Goal: Check status

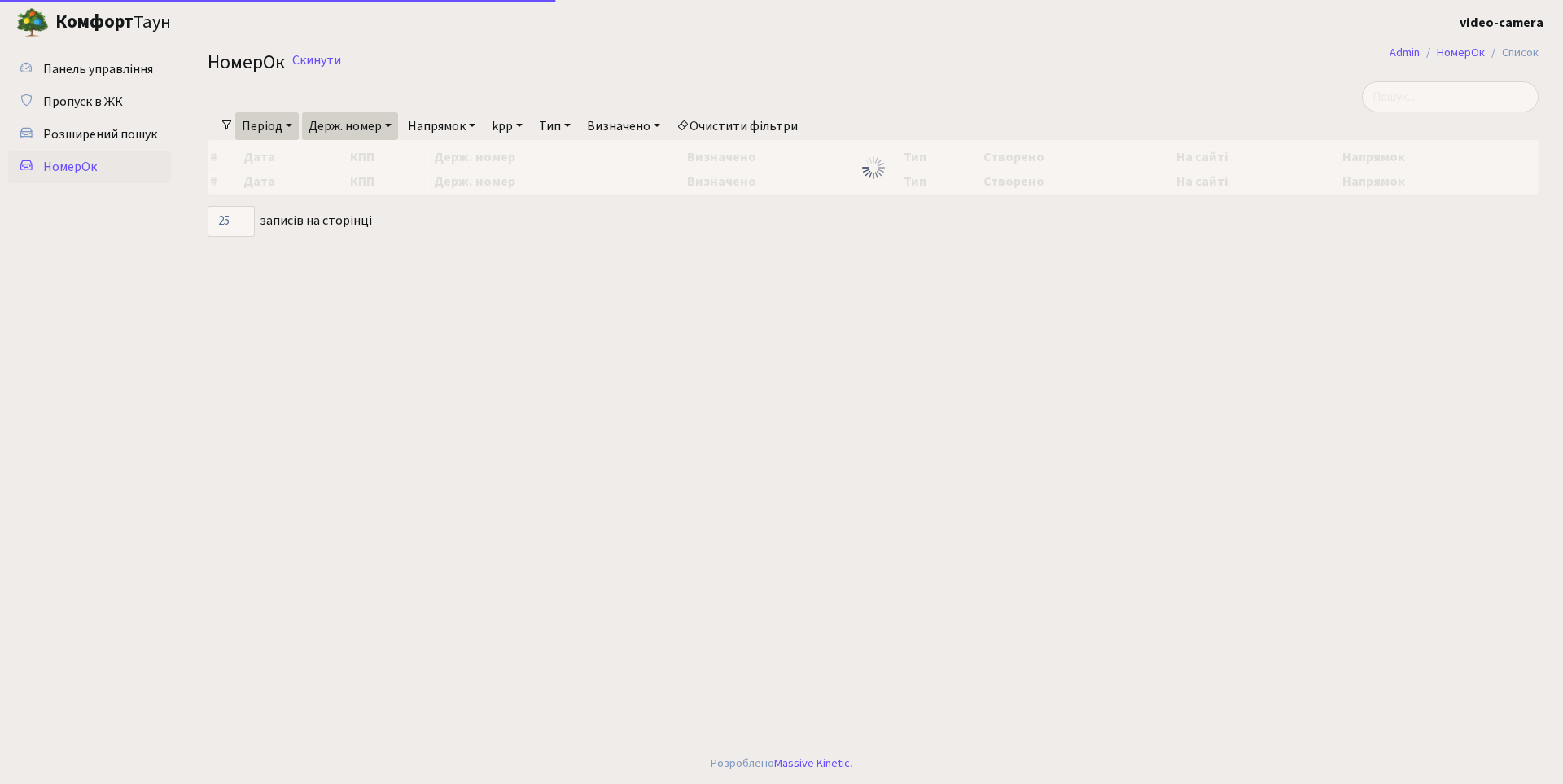
select select "25"
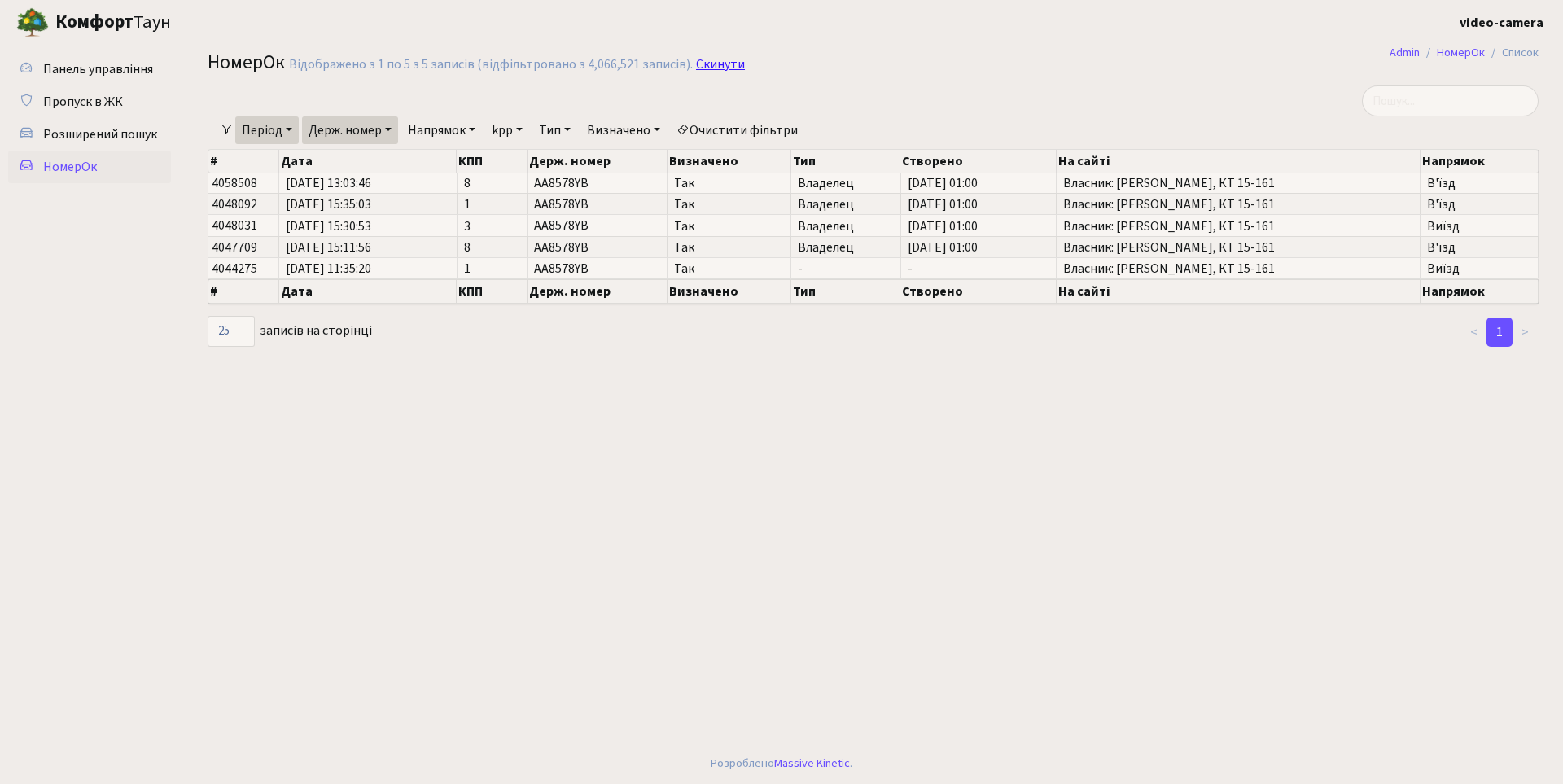
click at [704, 63] on link "Скинути" at bounding box center [720, 64] width 49 height 15
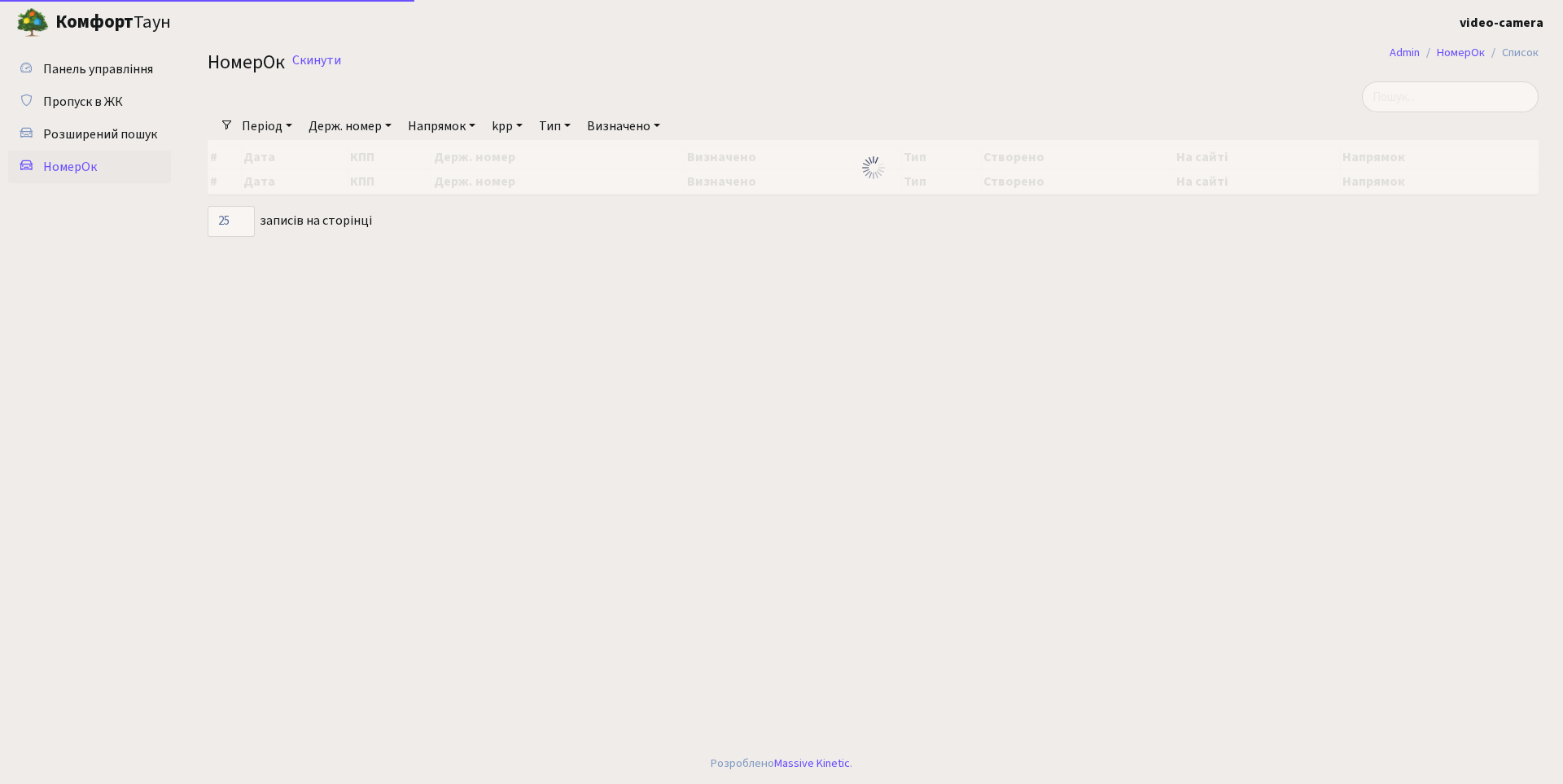
select select "25"
click at [1463, 100] on input "search" at bounding box center [1450, 97] width 177 height 31
type input "9427"
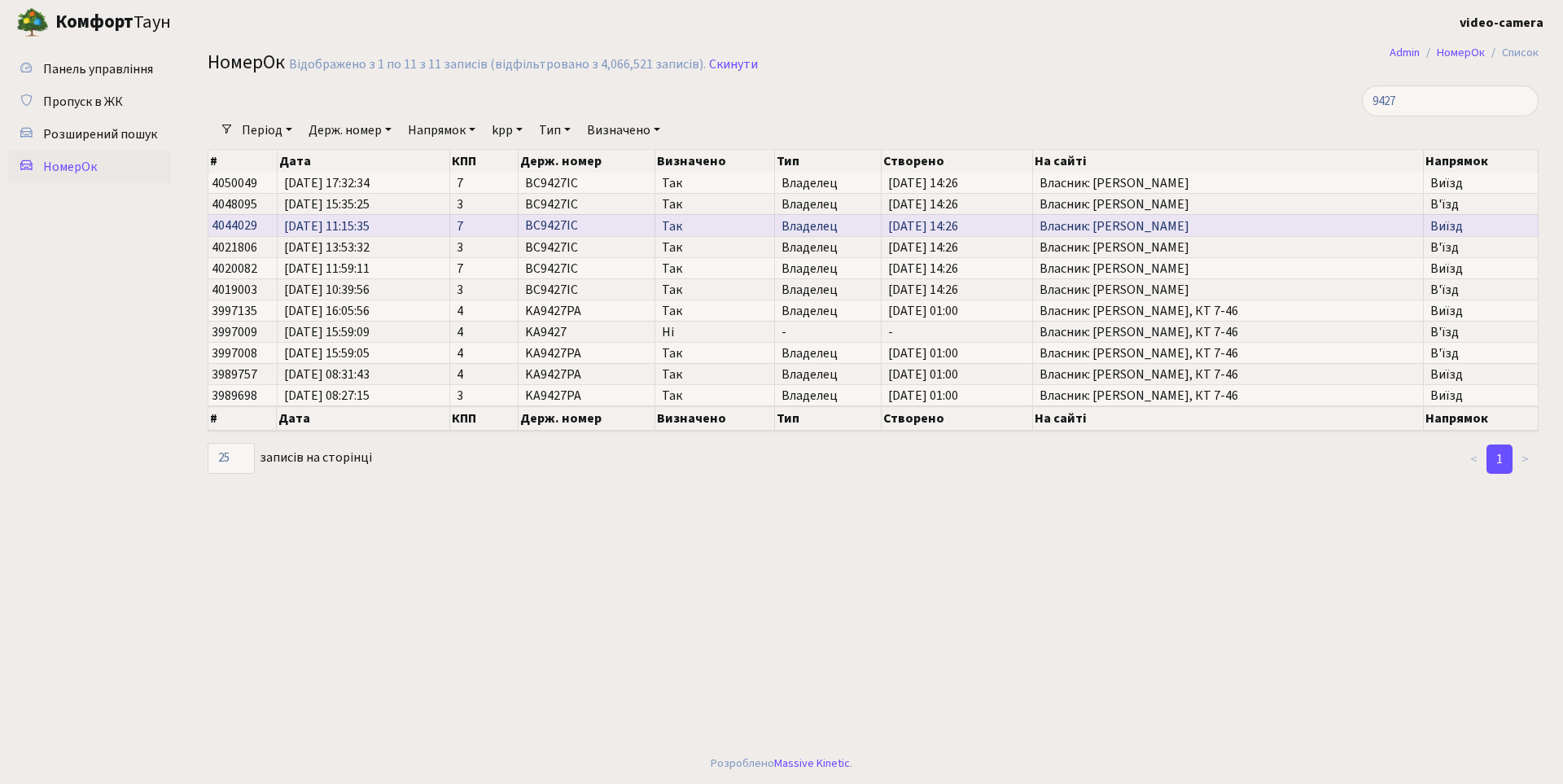
click at [1212, 227] on span "Власник: [PERSON_NAME]" at bounding box center [1228, 226] width 377 height 13
click at [616, 223] on td "BC9427IC" at bounding box center [587, 225] width 137 height 21
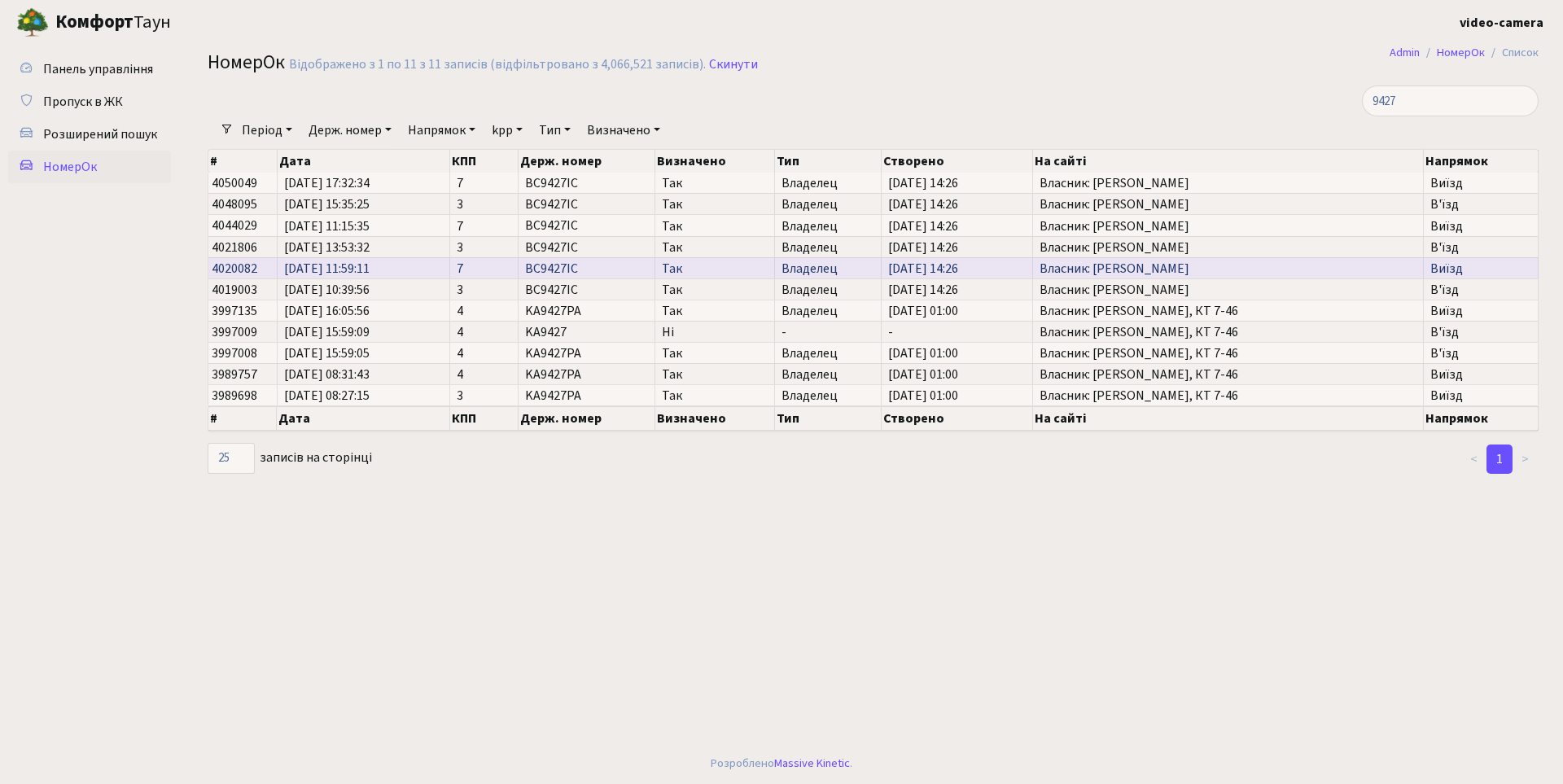
click at [338, 271] on span "[DATE] 11:59:11" at bounding box center [364, 268] width 159 height 13
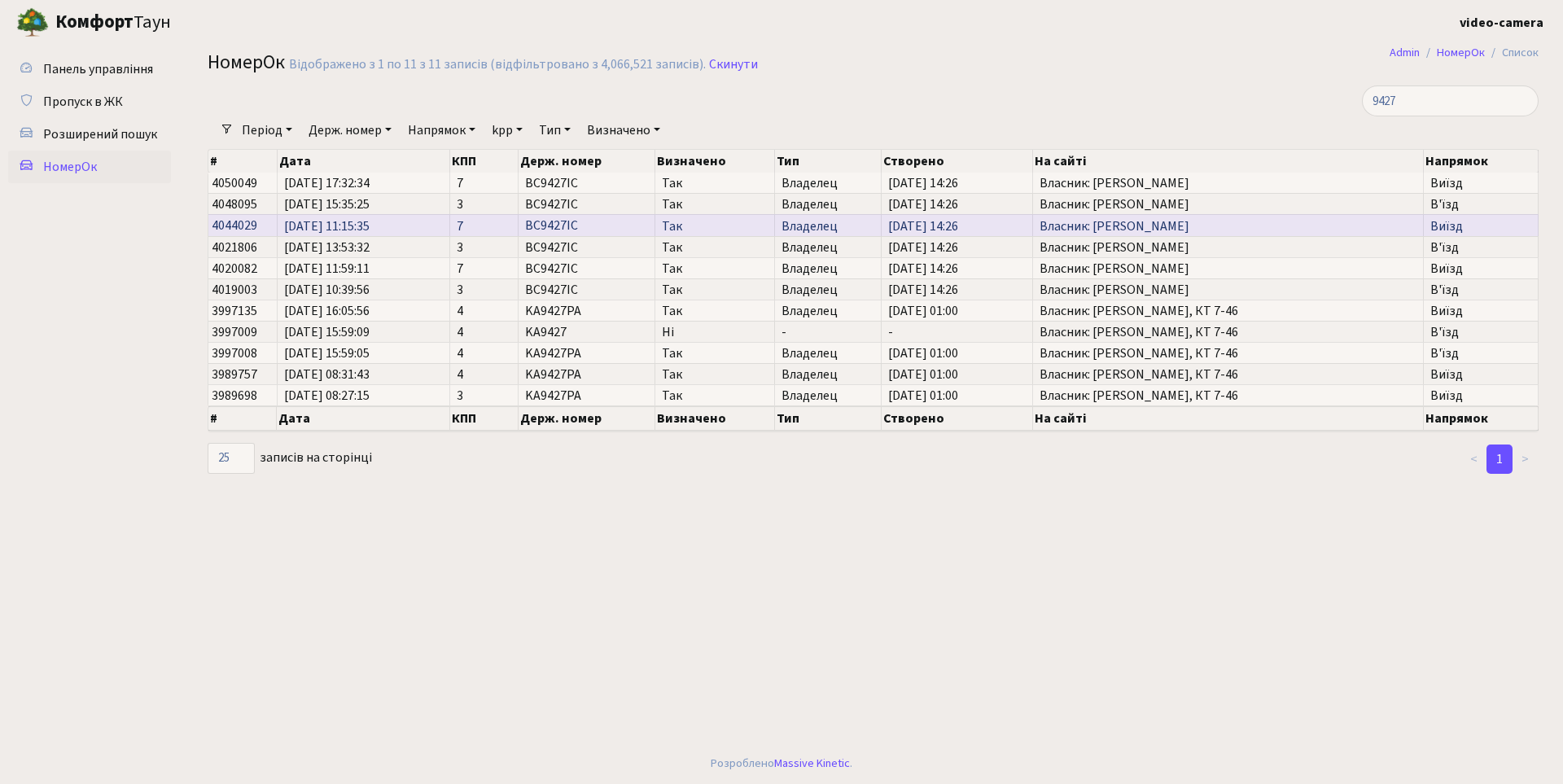
click at [406, 220] on span "[DATE] 11:15:35" at bounding box center [364, 226] width 159 height 13
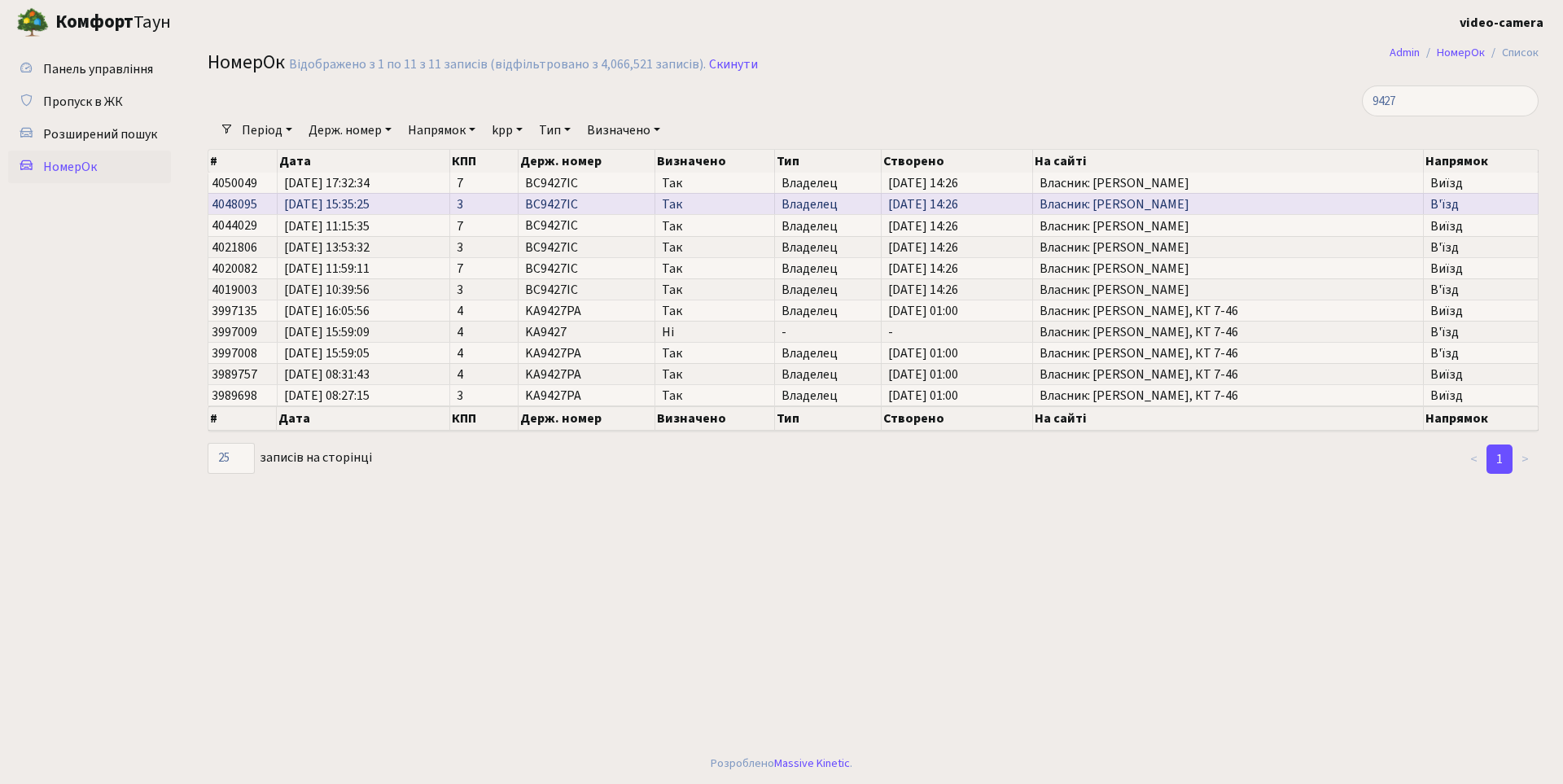
drag, startPoint x: 357, startPoint y: 202, endPoint x: 431, endPoint y: 206, distance: 74.1
click at [431, 206] on span "[DATE] 15:35:25" at bounding box center [364, 204] width 159 height 13
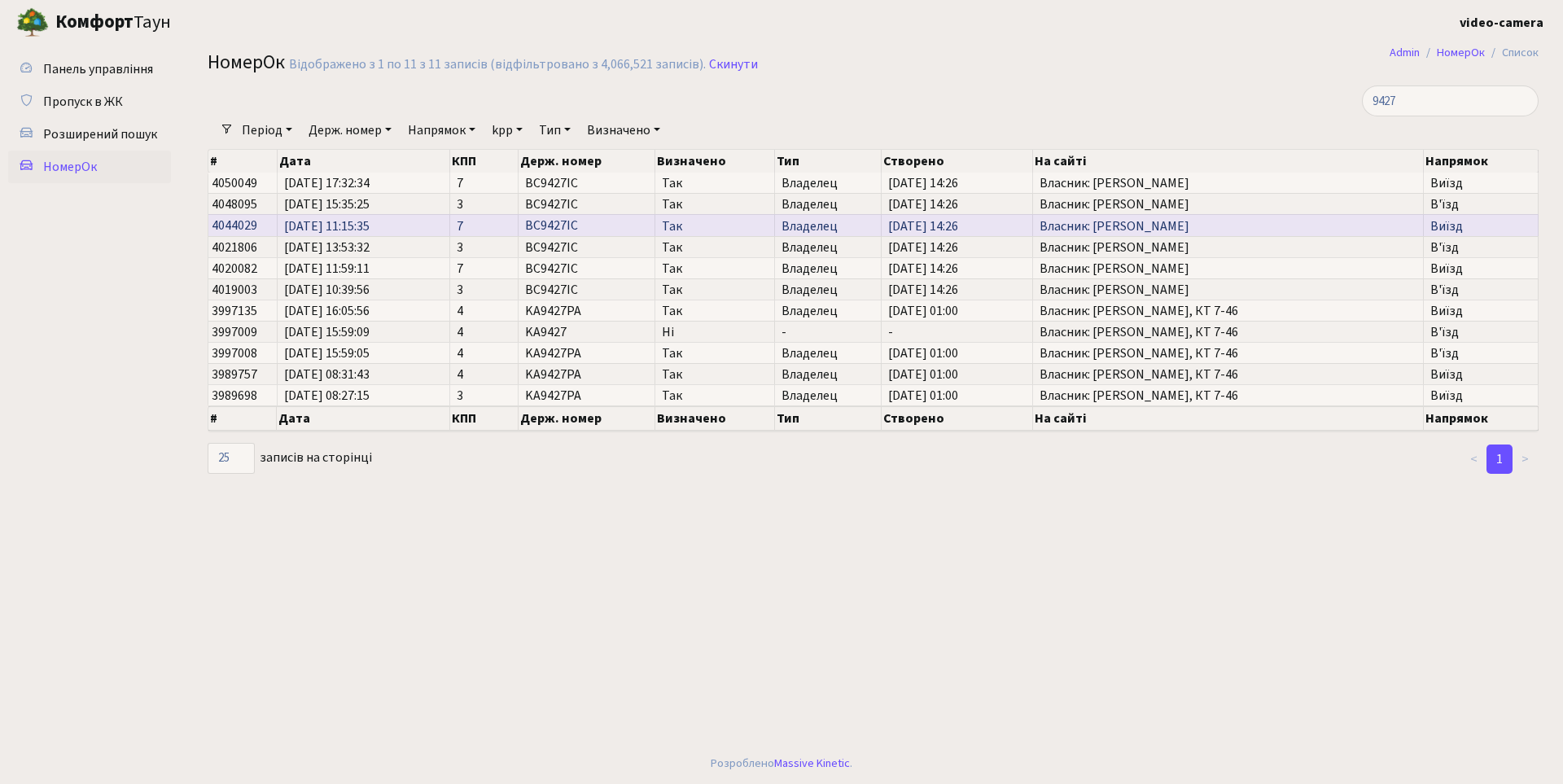
drag, startPoint x: 343, startPoint y: 220, endPoint x: 390, endPoint y: 220, distance: 47.0
click at [390, 220] on span "[DATE] 11:15:35" at bounding box center [364, 226] width 159 height 13
